Goal: Task Accomplishment & Management: Manage account settings

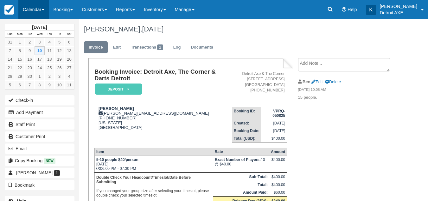
click at [44, 9] on link "Calendar" at bounding box center [33, 9] width 30 height 19
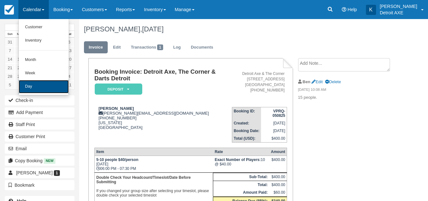
click at [41, 86] on link "Day" at bounding box center [44, 86] width 50 height 13
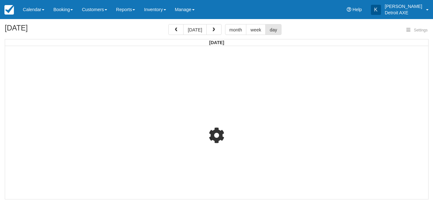
select select
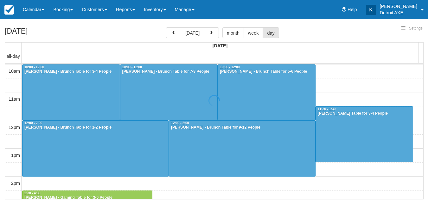
scroll to position [243, 0]
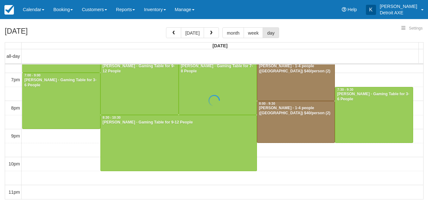
select select
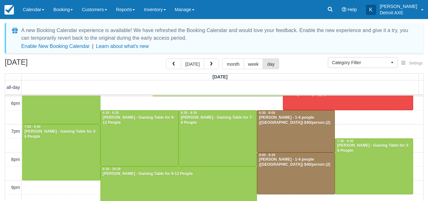
scroll to position [215, 0]
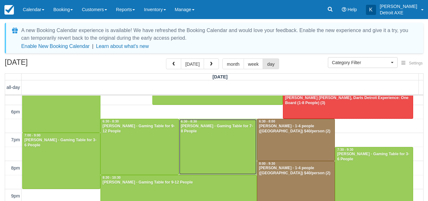
click at [204, 139] on div at bounding box center [218, 146] width 78 height 55
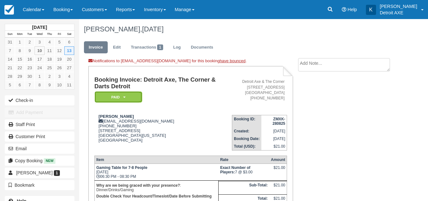
click at [123, 100] on em "Paid" at bounding box center [119, 96] width 48 height 11
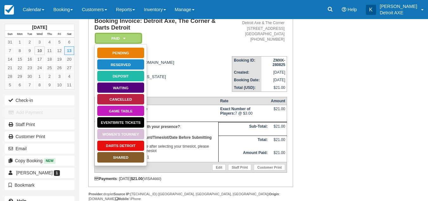
scroll to position [57, 0]
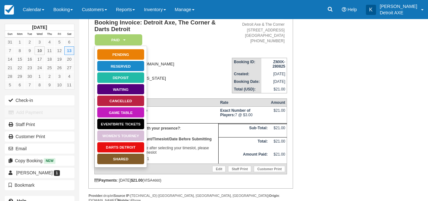
click at [195, 71] on div "Marla Wiederhold marlawiederhold3@gmail.com 1 (586) 536-0090 1180 Stellma Lane …" at bounding box center [163, 75] width 138 height 36
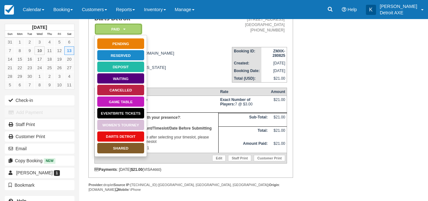
click at [126, 30] on icon at bounding box center [124, 29] width 2 height 4
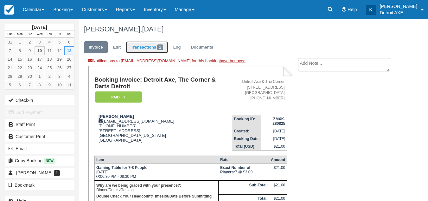
click at [151, 43] on link "Transactions 1" at bounding box center [147, 47] width 42 height 12
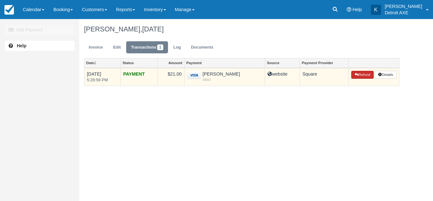
click at [360, 75] on button "Refund" at bounding box center [362, 75] width 22 height 8
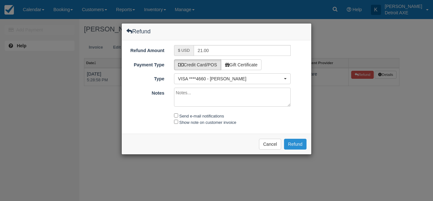
click at [296, 142] on button "Refund" at bounding box center [295, 143] width 23 height 11
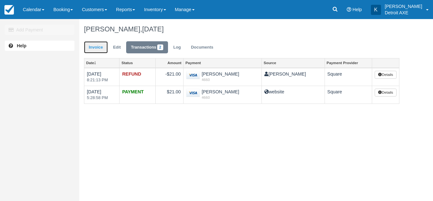
click at [101, 44] on link "Invoice" at bounding box center [96, 47] width 24 height 12
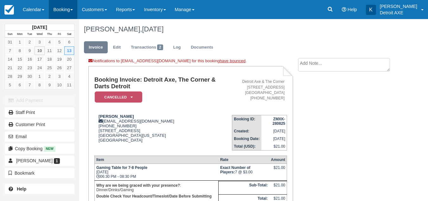
click at [52, 9] on link "Booking" at bounding box center [63, 9] width 29 height 19
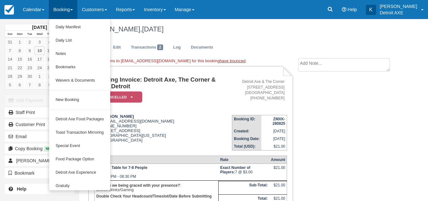
click at [52, 9] on link "Booking" at bounding box center [63, 9] width 29 height 19
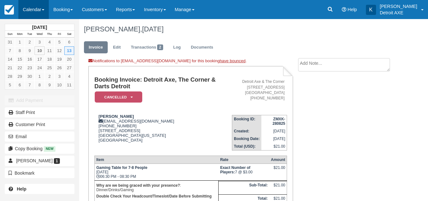
click at [39, 9] on link "Calendar" at bounding box center [33, 9] width 30 height 19
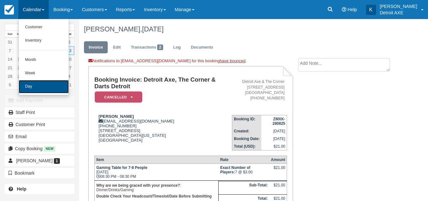
click at [53, 88] on link "Day" at bounding box center [44, 86] width 50 height 13
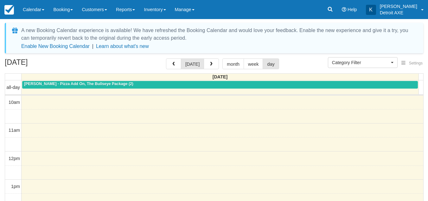
select select
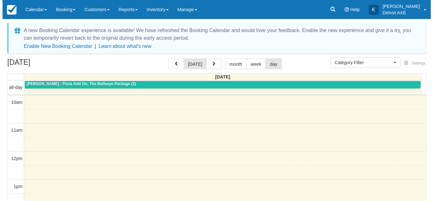
scroll to position [240, 0]
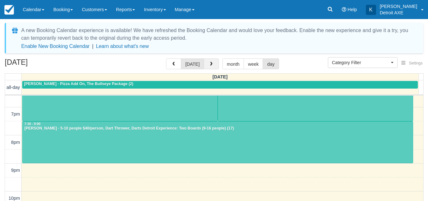
click at [205, 59] on button "button" at bounding box center [211, 63] width 15 height 11
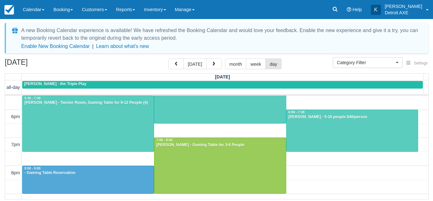
scroll to position [223, 0]
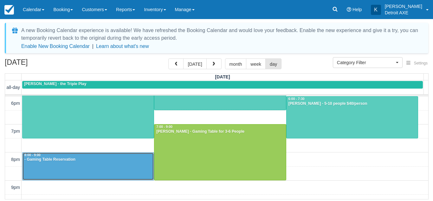
click at [76, 163] on div at bounding box center [88, 165] width 131 height 27
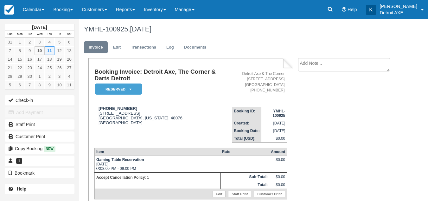
scroll to position [9, 0]
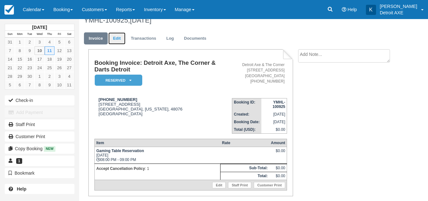
click at [122, 38] on link "Edit" at bounding box center [116, 38] width 17 height 12
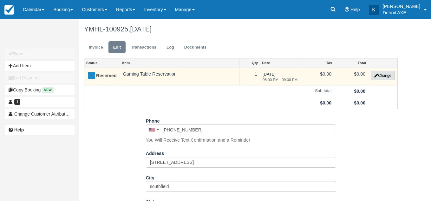
click at [375, 78] on button "Change" at bounding box center [382, 76] width 24 height 10
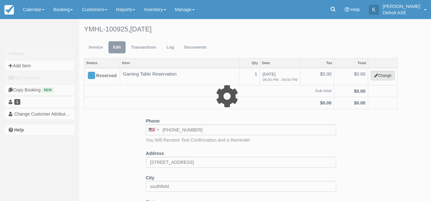
select select "6"
type input "0.00"
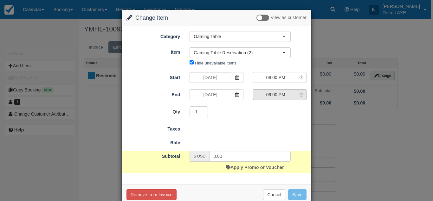
click at [278, 96] on span "09:00 PM" at bounding box center [275, 94] width 45 height 6
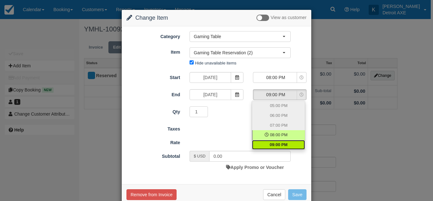
click at [241, 124] on div "Taxes" at bounding box center [217, 127] width 190 height 9
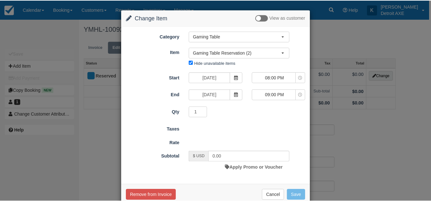
scroll to position [11, 0]
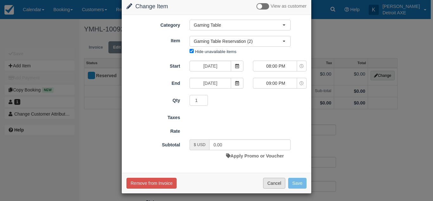
click at [267, 183] on button "Cancel" at bounding box center [274, 182] width 22 height 11
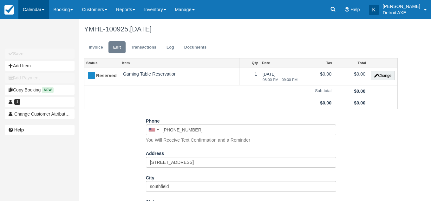
click at [41, 4] on link "Calendar" at bounding box center [33, 9] width 30 height 19
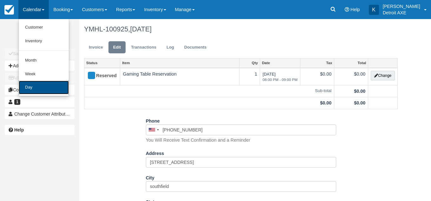
click at [42, 89] on link "Day" at bounding box center [44, 87] width 50 height 14
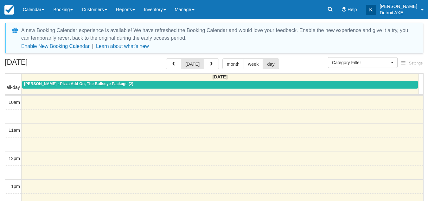
select select
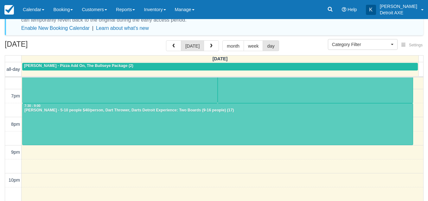
scroll to position [34, 0]
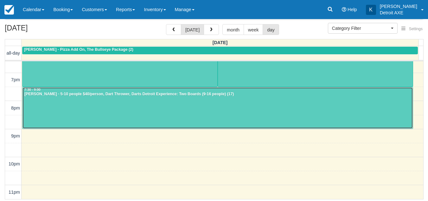
click at [136, 105] on div at bounding box center [218, 108] width 390 height 42
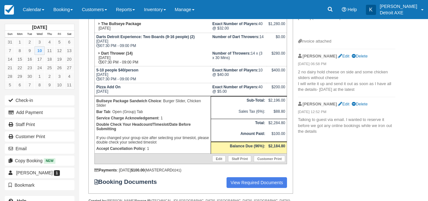
scroll to position [180, 0]
